Goal: Information Seeking & Learning: Learn about a topic

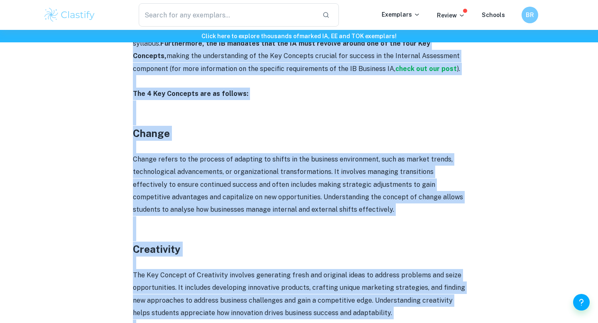
scroll to position [439, 0]
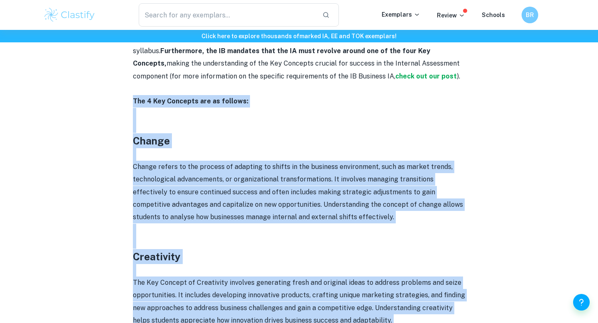
drag, startPoint x: 395, startPoint y: 154, endPoint x: 127, endPoint y: 103, distance: 273.3
click at [127, 103] on div "IB Business Management Key Concepts By Wojtek • August 16, 2024 Get feedback on…" at bounding box center [298, 188] width 511 height 1127
copy div "The 4 Key Concepts are as follows: Change Change refers to the process of adapt…"
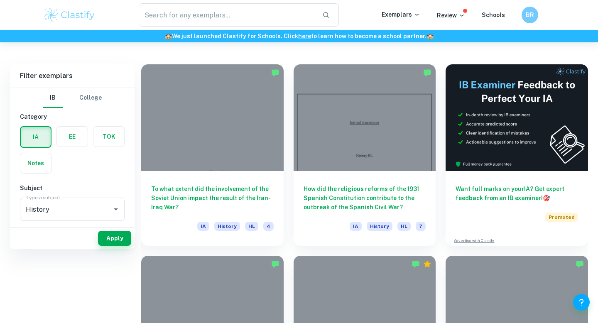
scroll to position [235, 0]
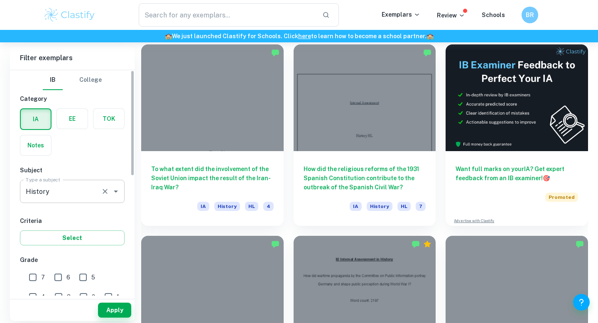
click at [66, 198] on input "History" at bounding box center [61, 191] width 74 height 16
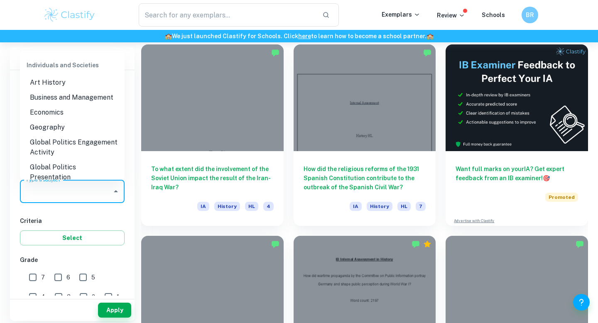
scroll to position [0, 0]
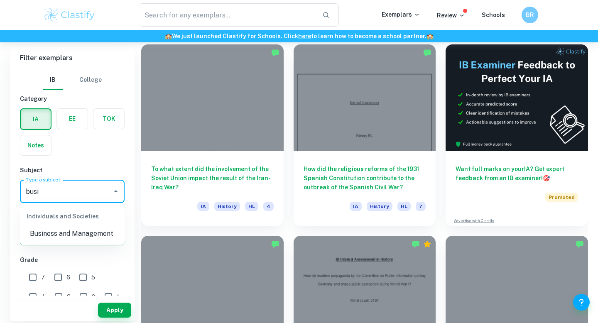
click at [68, 235] on li "Business and Management" at bounding box center [72, 233] width 105 height 15
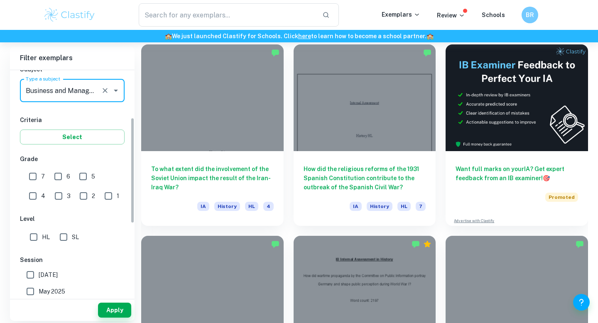
scroll to position [109, 0]
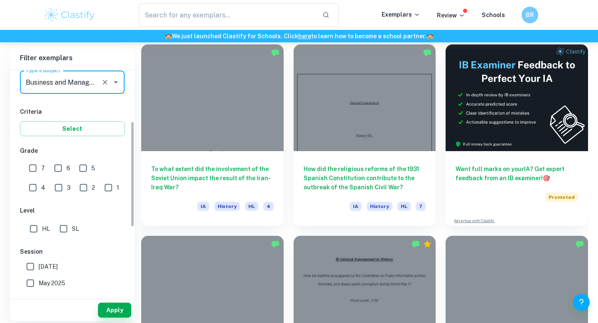
type input "Business and Management"
click at [48, 228] on span "HL" at bounding box center [46, 228] width 8 height 9
click at [42, 228] on input "HL" at bounding box center [33, 228] width 17 height 17
checkbox input "true"
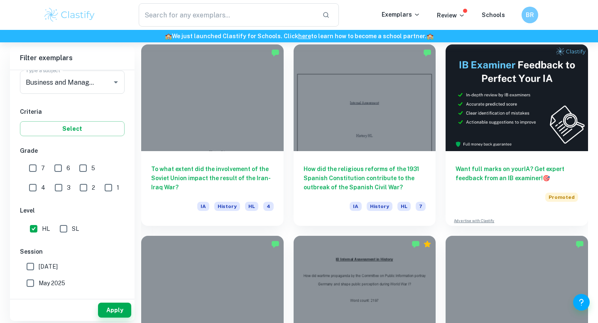
click at [34, 169] on input "7" at bounding box center [32, 168] width 17 height 17
checkbox input "true"
click at [50, 169] on input "6" at bounding box center [58, 168] width 17 height 17
checkbox input "true"
click at [111, 310] on button "Apply" at bounding box center [114, 310] width 33 height 15
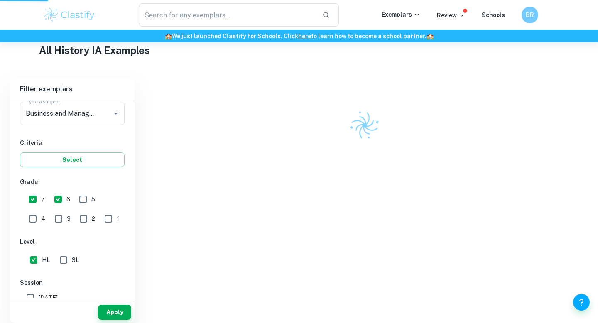
scroll to position [190, 0]
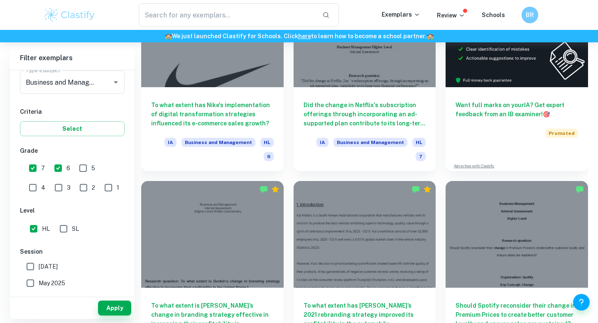
scroll to position [335, 0]
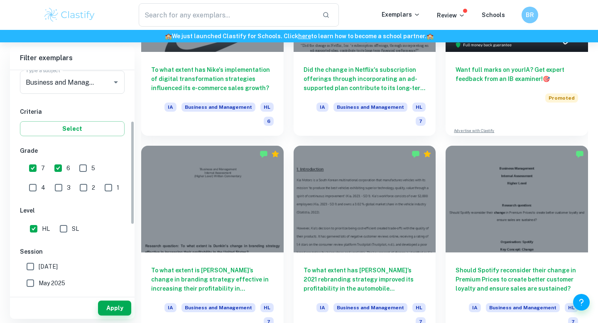
click at [28, 283] on input "May 2025" at bounding box center [30, 283] width 17 height 17
checkbox input "true"
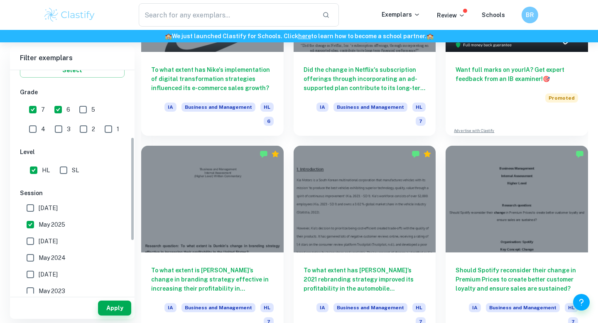
scroll to position [174, 0]
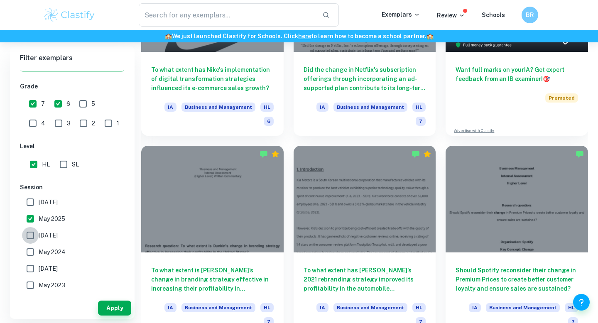
click at [30, 234] on input "November 2024" at bounding box center [30, 235] width 17 height 17
checkbox input "true"
click at [32, 251] on input "May 2024" at bounding box center [30, 252] width 17 height 17
checkbox input "true"
click at [35, 267] on input "November 2023" at bounding box center [30, 268] width 17 height 17
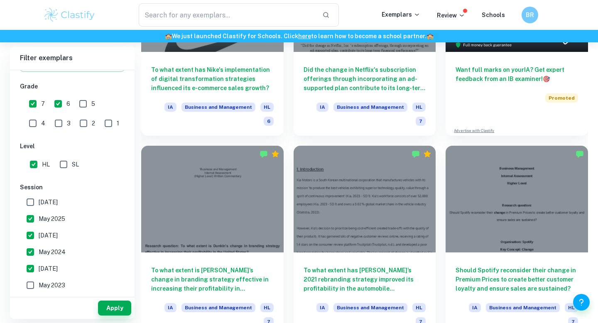
click at [32, 269] on input "November 2023" at bounding box center [30, 268] width 17 height 17
checkbox input "true"
click at [32, 282] on input "May 2023" at bounding box center [30, 285] width 17 height 17
checkbox input "true"
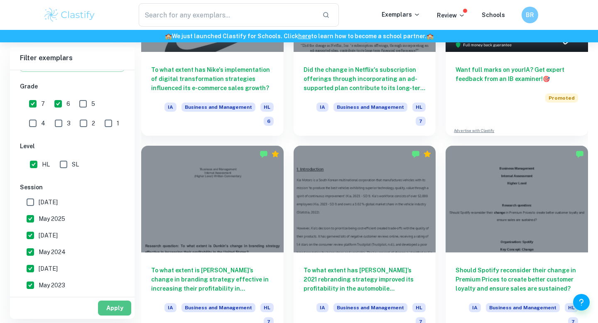
click at [115, 308] on button "Apply" at bounding box center [114, 308] width 33 height 15
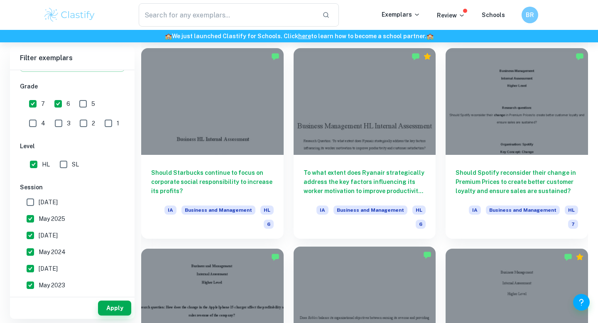
scroll to position [834, 0]
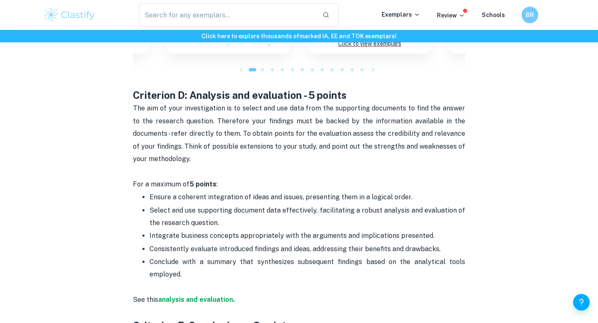
scroll to position [1262, 0]
